Goal: Navigation & Orientation: Find specific page/section

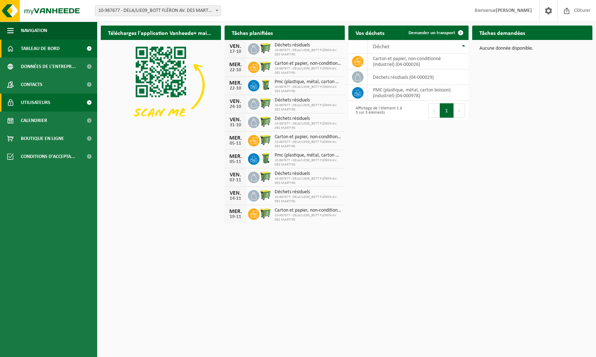
click at [53, 104] on link "Utilisateurs" at bounding box center [48, 103] width 97 height 18
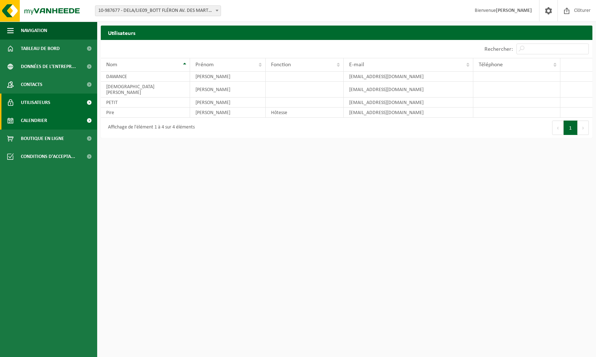
click at [39, 118] on span "Calendrier" at bounding box center [34, 121] width 26 height 18
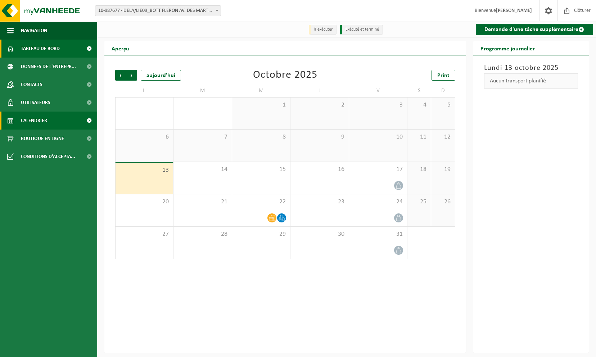
click at [89, 48] on span at bounding box center [89, 49] width 16 height 18
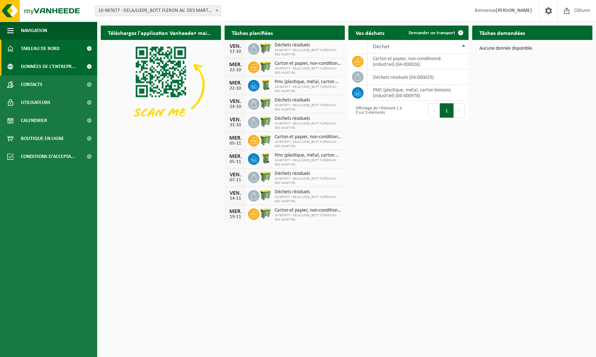
click at [69, 65] on span "Données de l'entrepr..." at bounding box center [48, 67] width 55 height 18
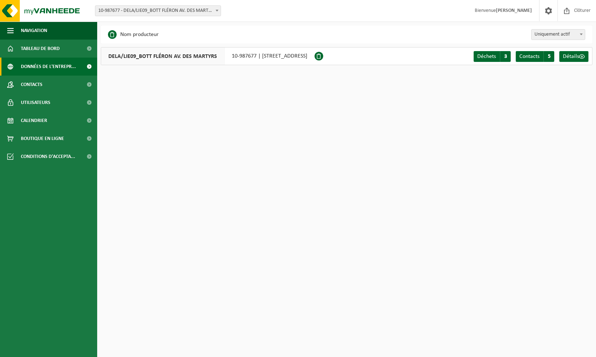
click at [215, 10] on span at bounding box center [216, 10] width 7 height 9
click at [50, 31] on button "Navigation" at bounding box center [48, 31] width 97 height 18
